Goal: Book appointment/travel/reservation

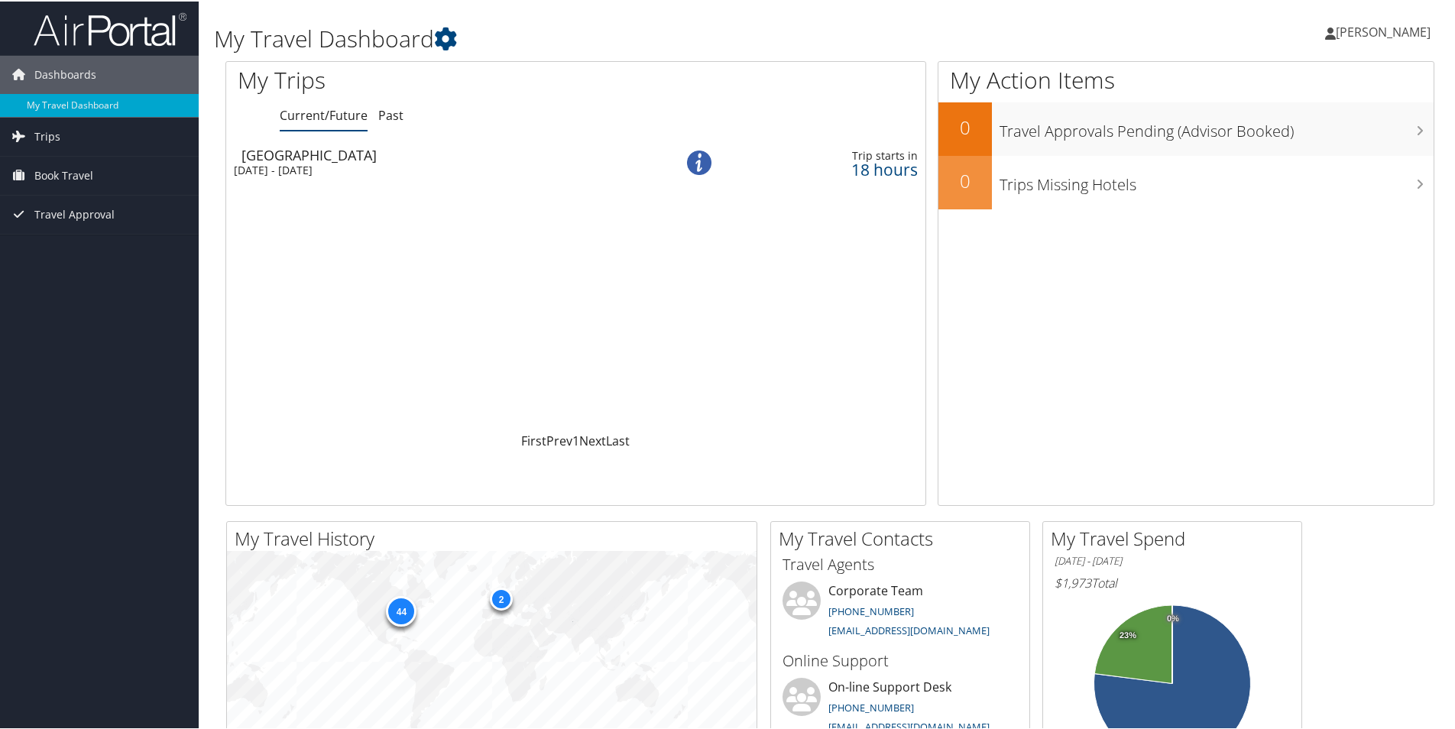
click at [286, 157] on div "Mexico City" at bounding box center [441, 154] width 400 height 14
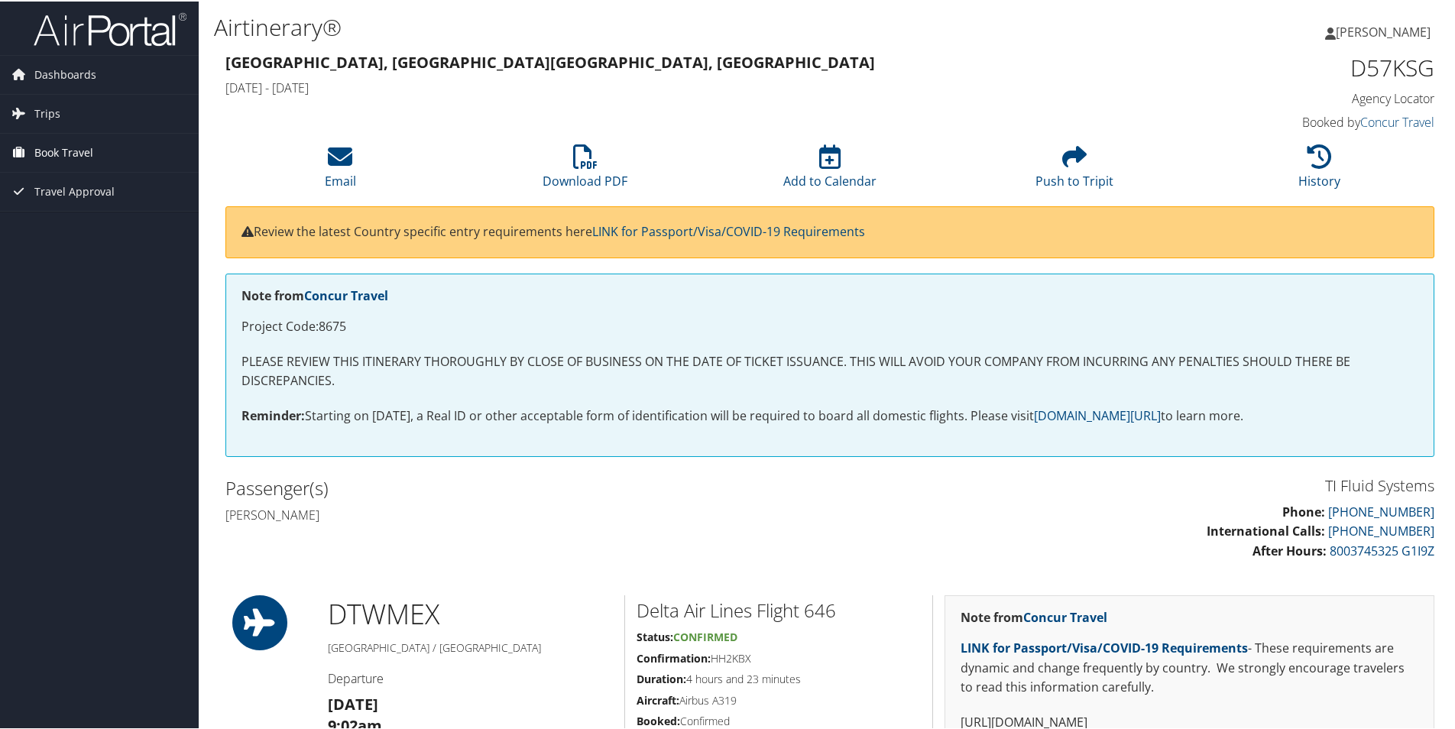
click at [59, 147] on span "Book Travel" at bounding box center [63, 151] width 59 height 38
click at [66, 227] on link "Book/Manage Online Trips" at bounding box center [99, 227] width 199 height 23
